Goal: Transaction & Acquisition: Purchase product/service

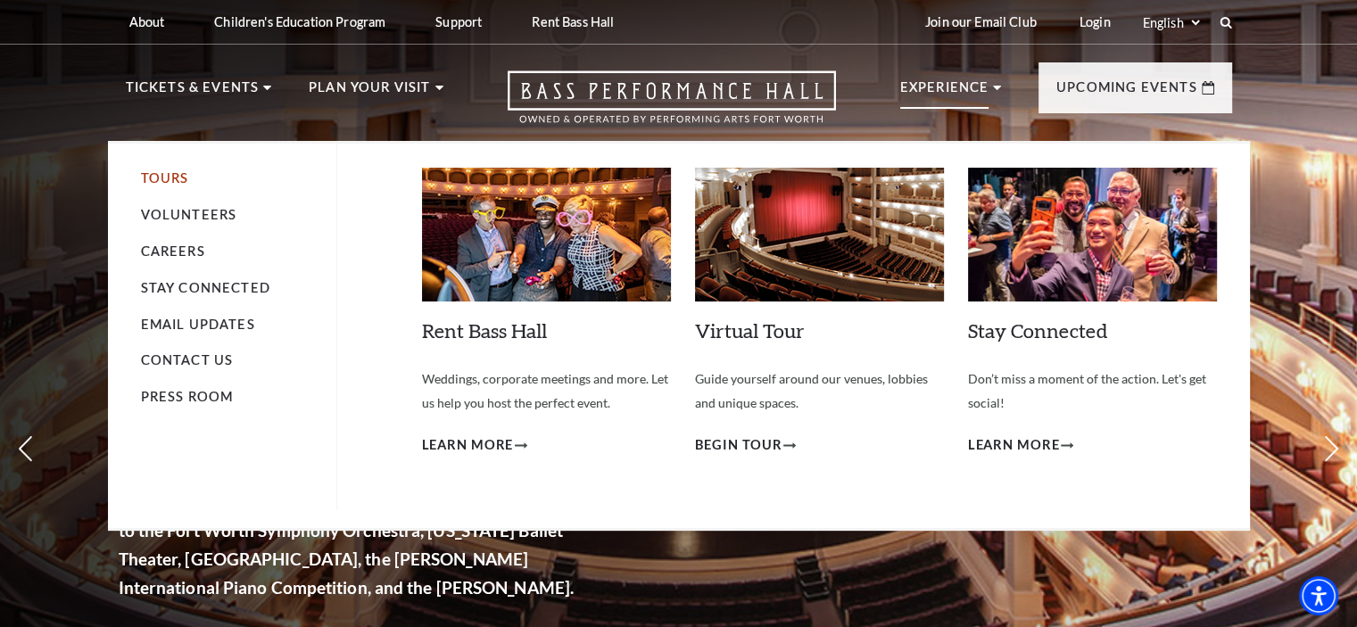
click at [175, 174] on link "Tours" at bounding box center [165, 177] width 48 height 15
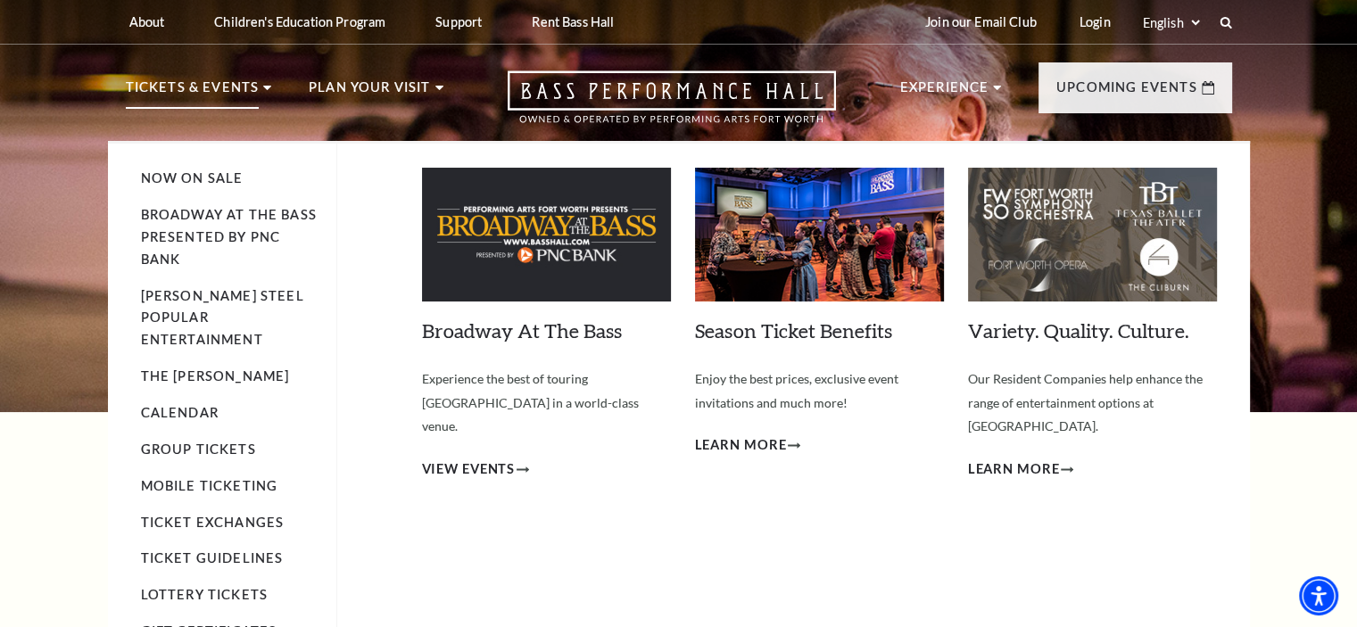
click at [210, 92] on p "Tickets & Events" at bounding box center [193, 93] width 134 height 32
click at [185, 177] on link "Now On Sale" at bounding box center [192, 177] width 103 height 15
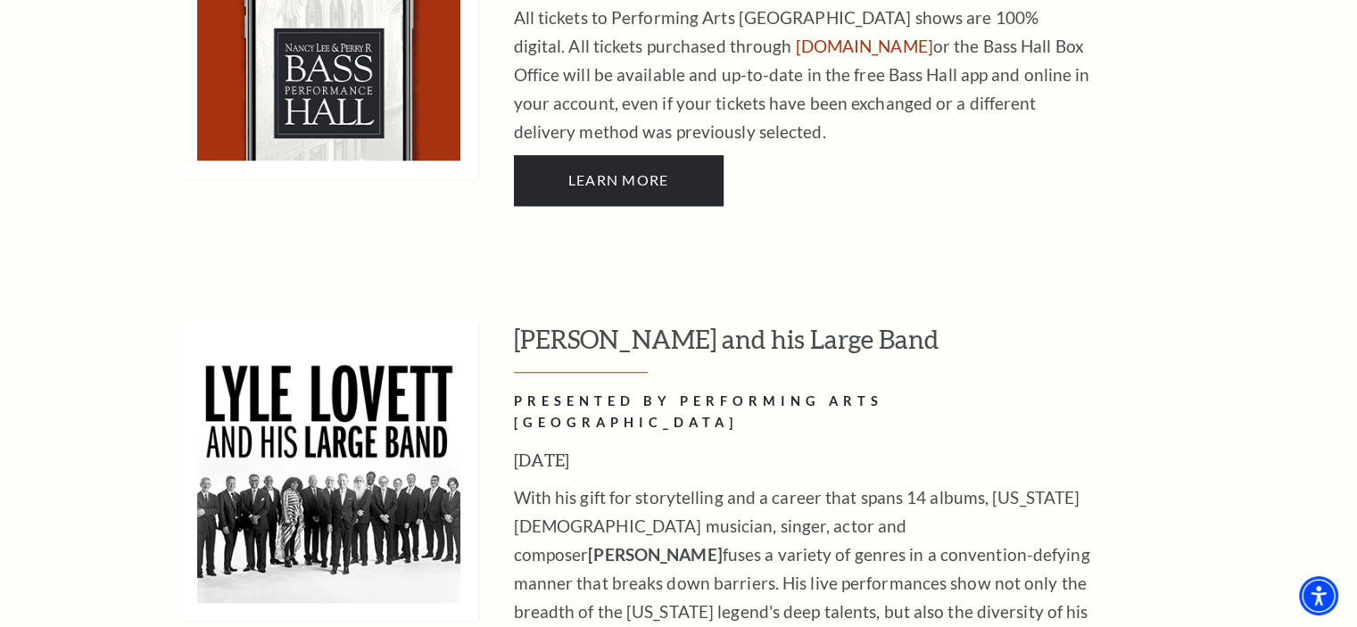
scroll to position [1451, 0]
